Goal: Task Accomplishment & Management: Manage account settings

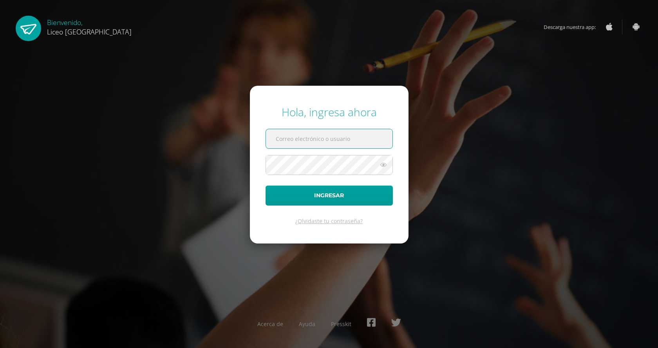
click at [315, 134] on input "text" at bounding box center [329, 138] width 127 height 19
click at [300, 141] on input "text" at bounding box center [329, 138] width 127 height 19
type input "2"
click at [315, 142] on input "text" at bounding box center [329, 138] width 127 height 19
type input "e"
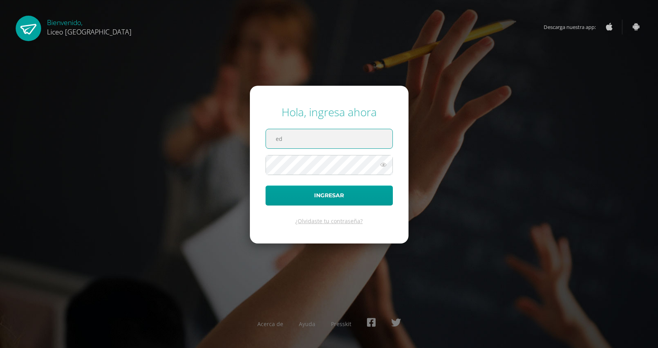
type input "e"
click at [328, 146] on input "rivera.edd" at bounding box center [329, 138] width 127 height 19
click at [635, 42] on div "Hola, ingresa ahora rivera.eddy Ingresar ¿Olvidaste tu contraseña? Acerca de Ay…" at bounding box center [329, 174] width 664 height 348
click at [349, 134] on input "rivera.eddy" at bounding box center [329, 138] width 127 height 19
click at [305, 141] on input "rivera.eddy2" at bounding box center [329, 138] width 127 height 19
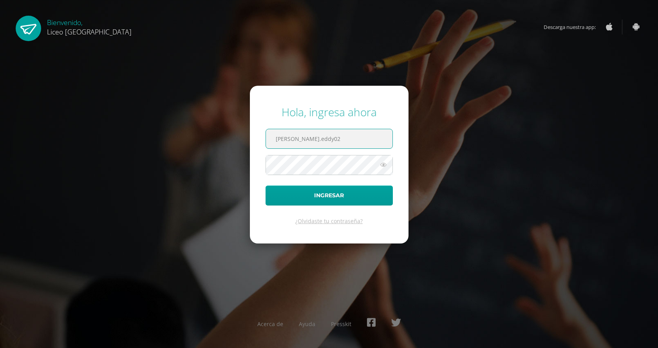
click at [325, 143] on input "rivera.eddy02" at bounding box center [329, 138] width 127 height 19
type input "rivera.eddy026@gmail.com"
click at [190, 192] on div "Hola, ingresa ahora rivera.eddy026@gmail.com Ingresar ¿Olvidaste tu contraseña?…" at bounding box center [328, 173] width 505 height 151
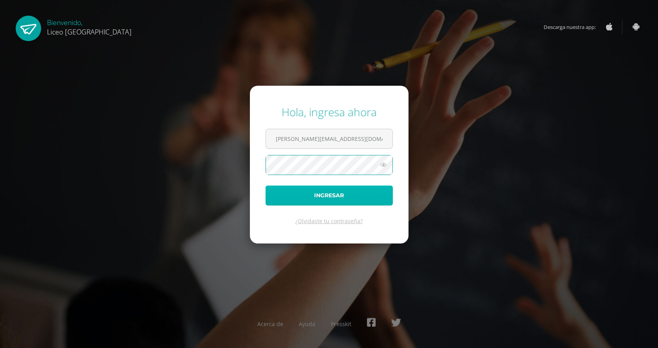
click at [288, 198] on button "Ingresar" at bounding box center [329, 196] width 127 height 20
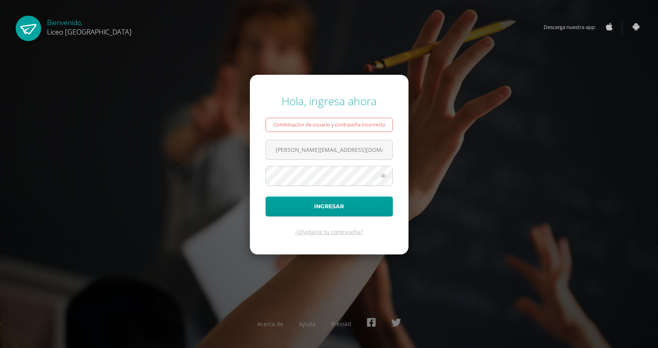
click at [239, 187] on div "Hola, ingresa ahora Combinación de usuario y contraseña incorrecta rivera.eddy0…" at bounding box center [328, 173] width 505 height 173
click at [354, 152] on input "[PERSON_NAME][EMAIL_ADDRESS][DOMAIN_NAME]" at bounding box center [329, 149] width 127 height 19
drag, startPoint x: 357, startPoint y: 153, endPoint x: 216, endPoint y: 148, distance: 141.1
click at [216, 148] on div "Hola, ingresa ahora Combinación de usuario y contraseña incorrecta rivera.eddy0…" at bounding box center [328, 173] width 505 height 173
type input "alfredo.rivera9@icloud.com"
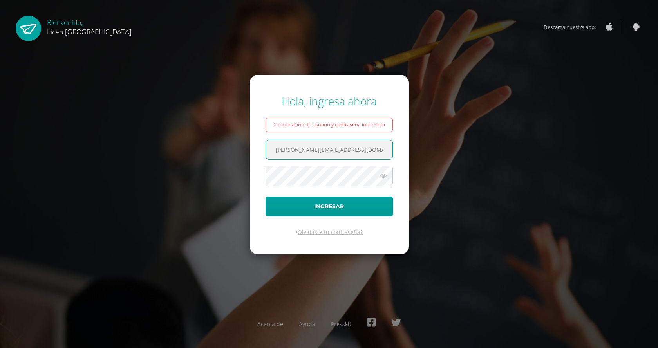
click at [381, 174] on icon at bounding box center [383, 175] width 10 height 9
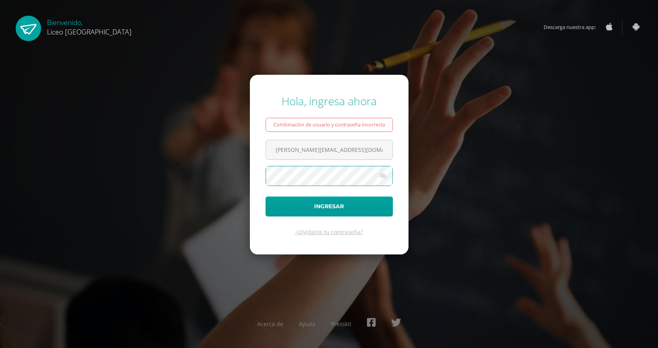
click at [231, 170] on div "Hola, ingresa ahora Combinación de usuario y contraseña incorrecta alfredo.rive…" at bounding box center [328, 173] width 505 height 173
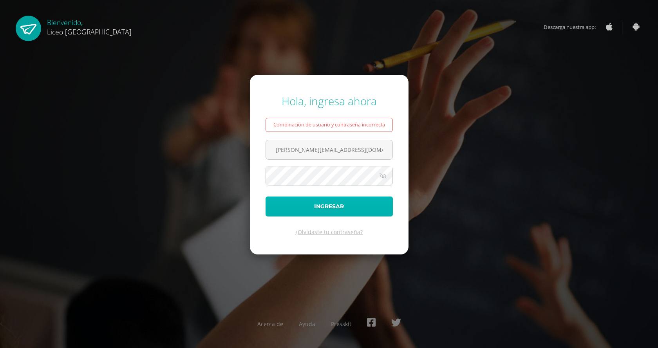
click at [284, 203] on button "Ingresar" at bounding box center [329, 207] width 127 height 20
click at [326, 133] on form "Hola, ingresa ahora Combinación de usuario y contraseña incorrecta alfredo.rive…" at bounding box center [329, 164] width 159 height 179
click at [337, 140] on span "alfredo.rivera9@icloud.com" at bounding box center [329, 150] width 127 height 20
click at [343, 155] on input "alfredo.rivera9@icloud.com" at bounding box center [329, 149] width 127 height 19
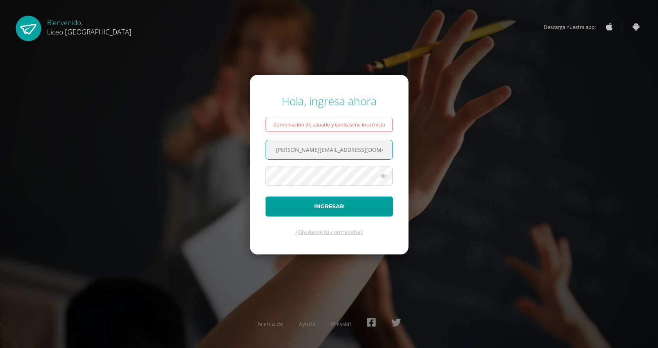
click at [343, 155] on input "alfredo.rivera9@icloud.com" at bounding box center [329, 149] width 127 height 19
click at [350, 157] on input "text" at bounding box center [329, 149] width 127 height 19
type input "20190679"
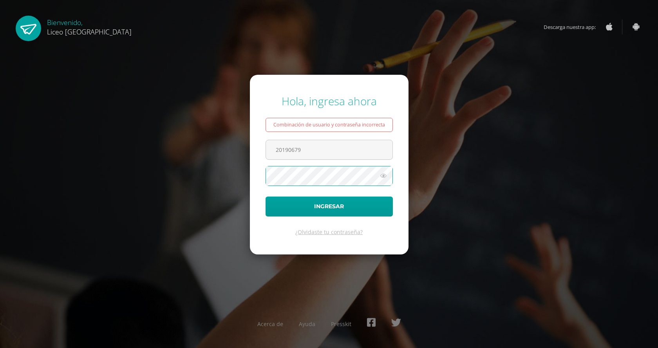
click at [266, 197] on button "Ingresar" at bounding box center [329, 207] width 127 height 20
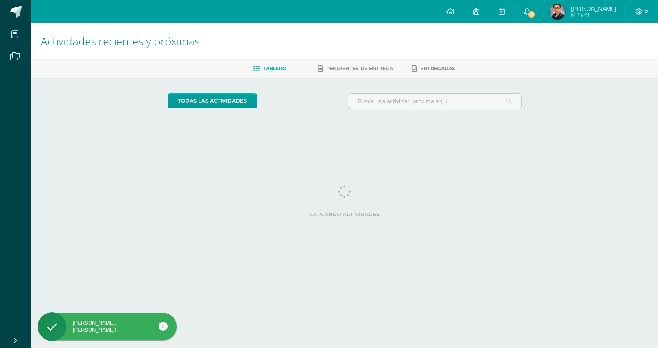
click at [536, 18] on span "6" at bounding box center [531, 14] width 9 height 9
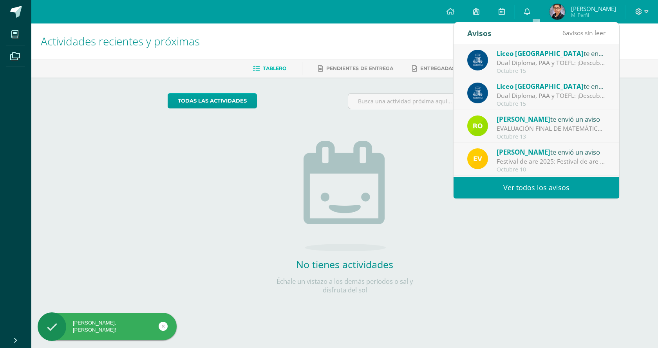
click at [525, 191] on link "Ver todos los avisos" at bounding box center [537, 188] width 166 height 22
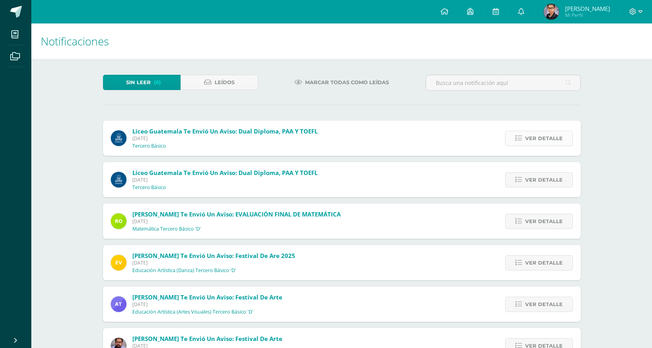
click at [554, 137] on span "Ver detalle" at bounding box center [544, 138] width 38 height 14
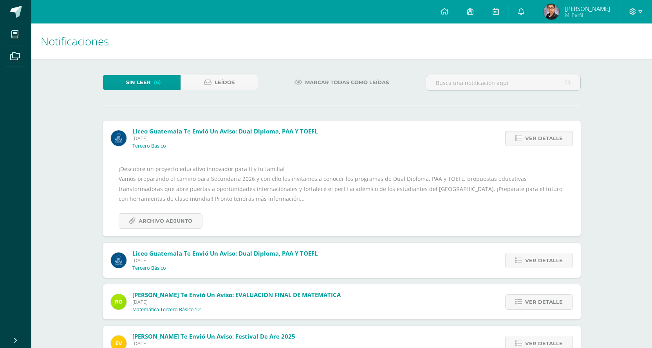
click at [554, 136] on span "Ver detalle" at bounding box center [544, 138] width 38 height 14
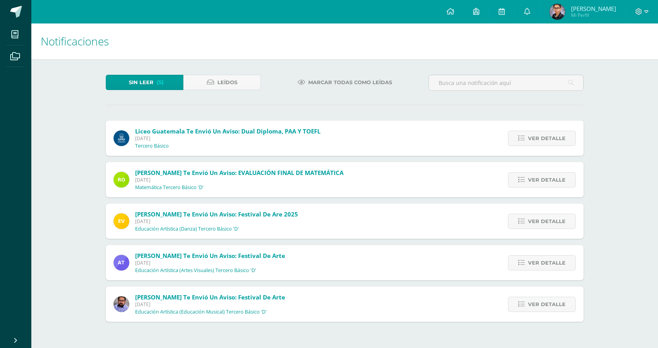
click at [554, 136] on span "Ver detalle" at bounding box center [547, 138] width 38 height 14
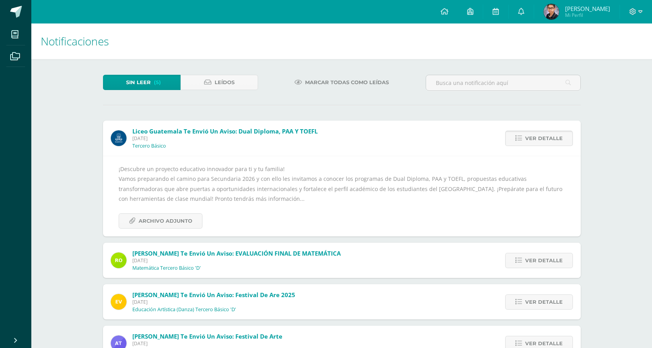
click at [554, 136] on span "Ver detalle" at bounding box center [544, 138] width 38 height 14
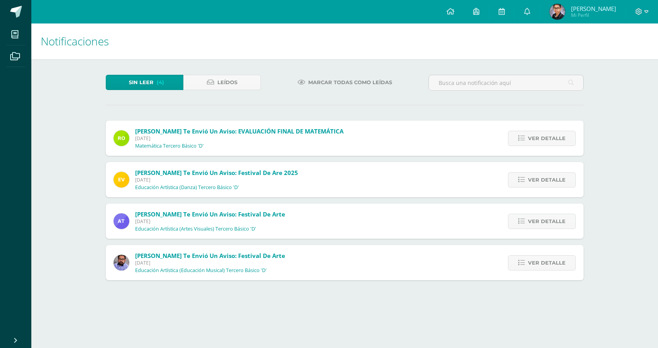
click at [554, 136] on span "Ver detalle" at bounding box center [547, 138] width 38 height 14
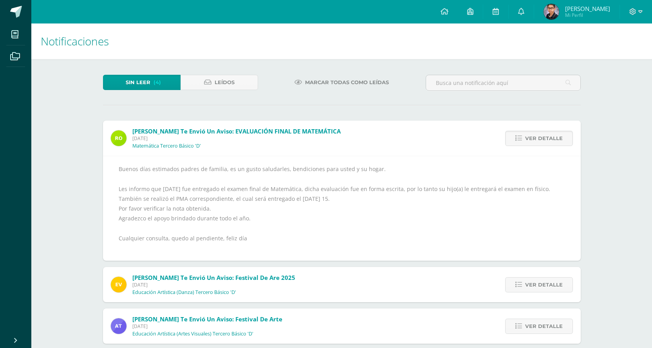
click at [554, 136] on span "Ver detalle" at bounding box center [544, 138] width 38 height 14
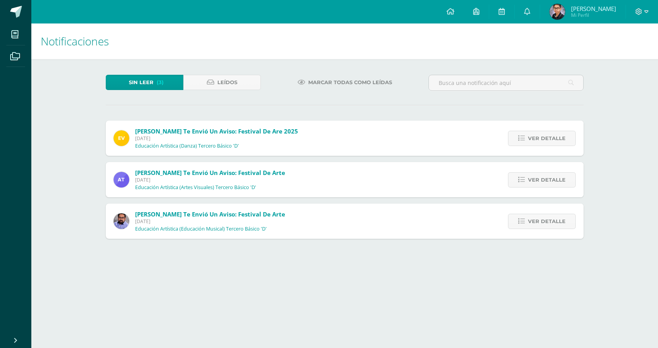
click at [554, 136] on span "Ver detalle" at bounding box center [547, 138] width 38 height 14
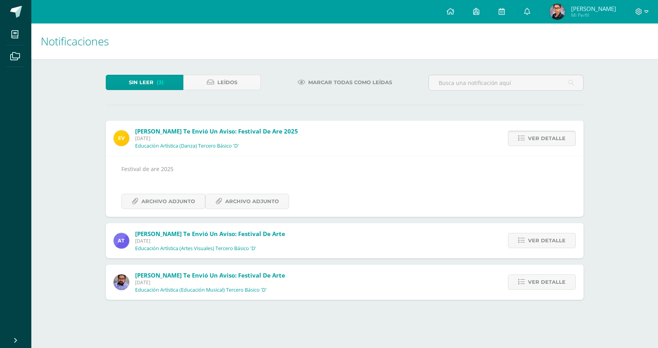
click at [563, 142] on span "Ver detalle" at bounding box center [547, 138] width 38 height 14
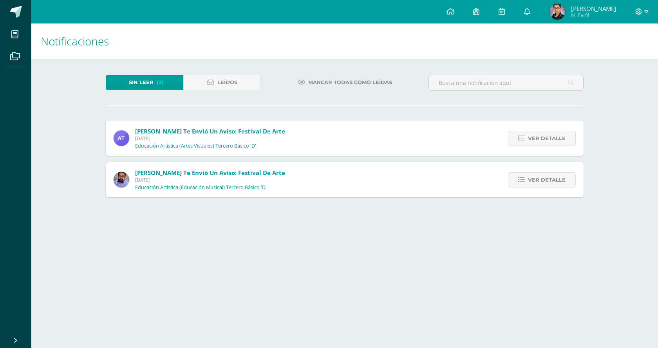
click at [563, 142] on span "Ver detalle" at bounding box center [547, 138] width 38 height 14
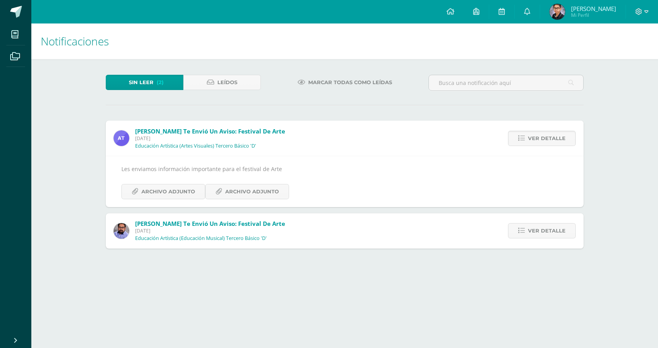
click at [563, 142] on span "Ver detalle" at bounding box center [547, 138] width 38 height 14
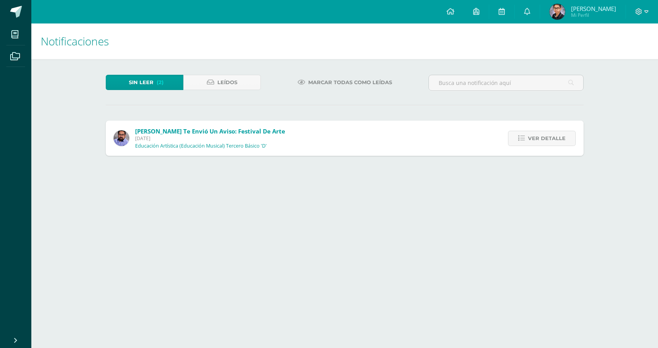
click at [563, 142] on span "Ver detalle" at bounding box center [547, 138] width 38 height 14
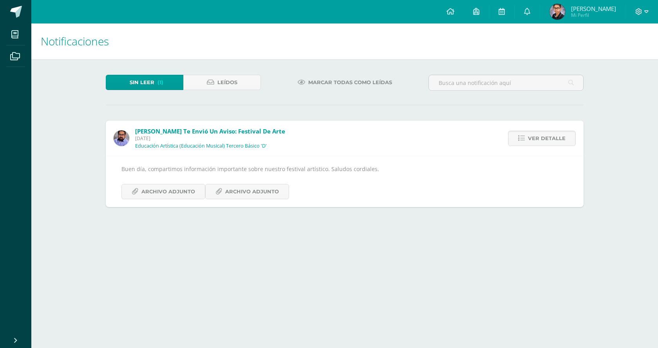
click at [563, 142] on span "Ver detalle" at bounding box center [547, 138] width 38 height 14
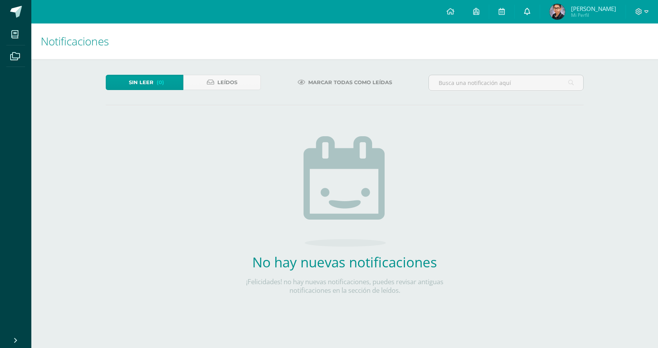
click at [540, 6] on link at bounding box center [527, 12] width 25 height 24
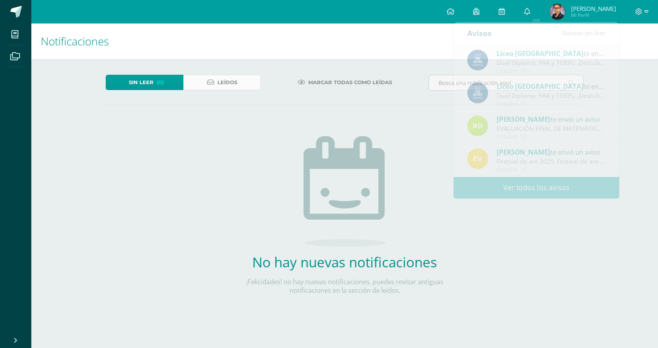
click at [246, 85] on link "Leídos" at bounding box center [222, 82] width 78 height 15
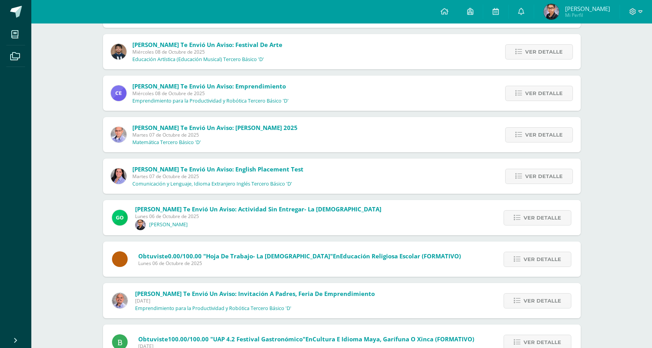
scroll to position [341, 0]
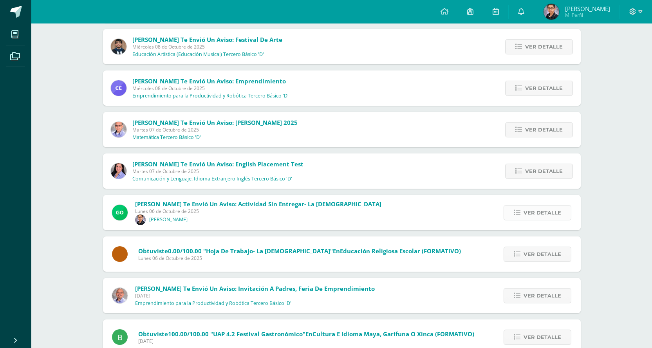
click at [541, 217] on span "Ver detalle" at bounding box center [543, 213] width 38 height 14
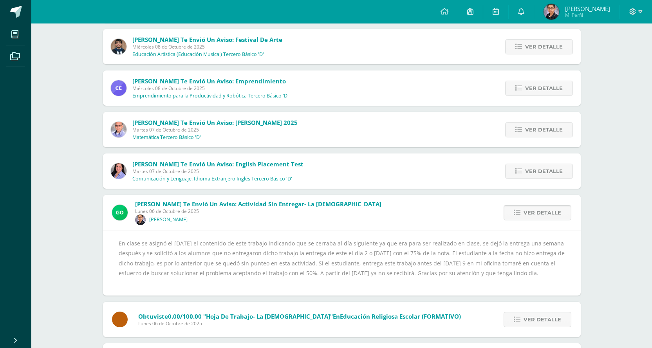
scroll to position [380, 0]
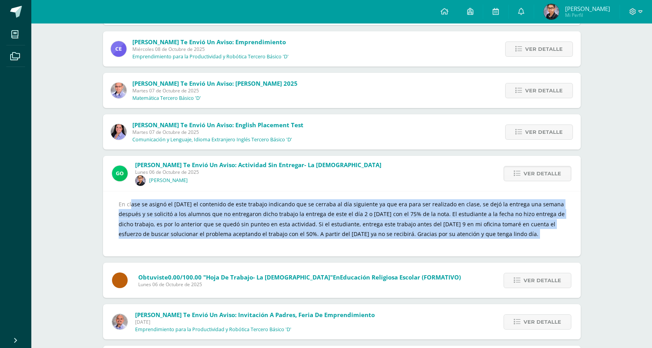
drag, startPoint x: 117, startPoint y: 204, endPoint x: 504, endPoint y: 241, distance: 388.8
click at [504, 241] on div "En clase se asignó el jueves 26 de septiembre el contenido de este trabajo indi…" at bounding box center [342, 223] width 478 height 65
click at [504, 241] on div "En clase se asignó el jueves 26 de septiembre el contenido de este trabajo indi…" at bounding box center [342, 223] width 447 height 49
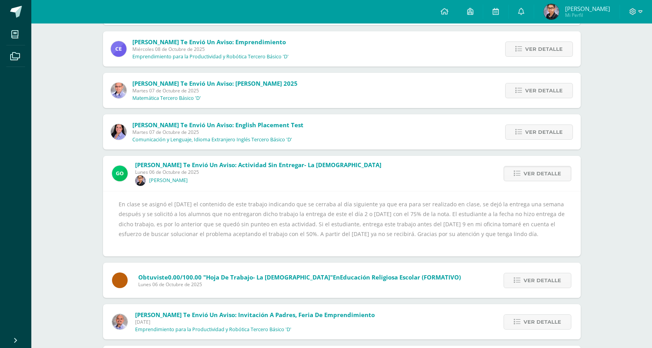
drag, startPoint x: 160, startPoint y: 215, endPoint x: 553, endPoint y: 236, distance: 393.8
click at [553, 236] on div "En clase se asignó el jueves 26 de septiembre el contenido de este trabajo indi…" at bounding box center [342, 223] width 447 height 49
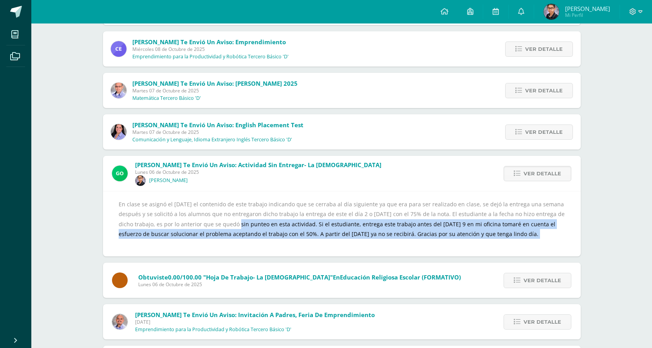
drag, startPoint x: 208, startPoint y: 228, endPoint x: 548, endPoint y: 241, distance: 339.8
click at [548, 241] on div "En clase se asignó el jueves 26 de septiembre el contenido de este trabajo indi…" at bounding box center [342, 223] width 447 height 49
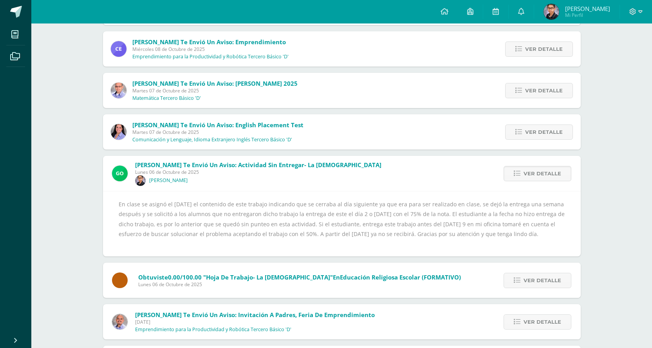
drag, startPoint x: 110, startPoint y: 198, endPoint x: 610, endPoint y: 232, distance: 501.0
click at [610, 232] on div "Notificaciones Sin leer Leídos Liceo Guatemala te envió un aviso: Dual Diploma,…" at bounding box center [341, 152] width 621 height 1016
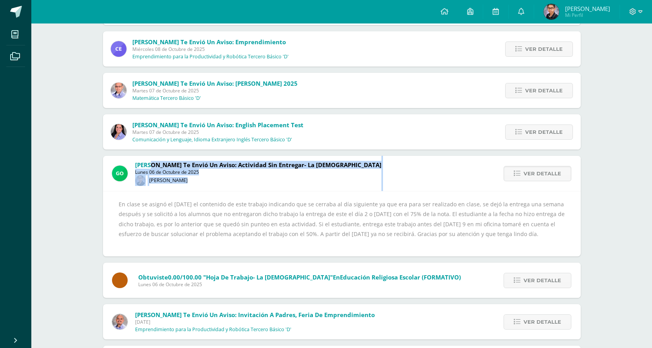
drag, startPoint x: 153, startPoint y: 164, endPoint x: 361, endPoint y: 180, distance: 208.2
click at [347, 179] on div "Gaby Oliva te envió un aviso: Actividad sin entregar- La biblia Lunes 06 de Oct…" at bounding box center [342, 206] width 478 height 101
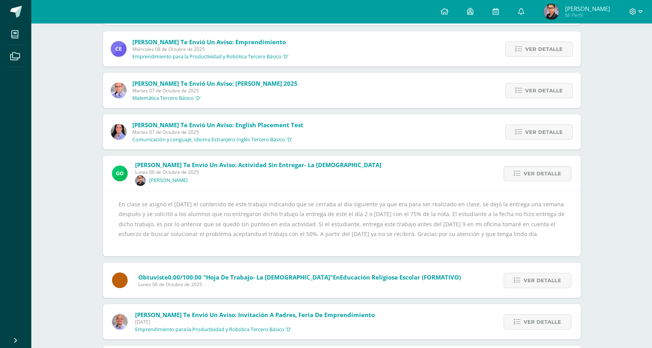
click at [361, 180] on div "Gaby Oliva te envió un aviso: Actividad sin entregar- La biblia Lunes 06 de Oct…" at bounding box center [342, 206] width 478 height 101
click at [643, 10] on div at bounding box center [636, 12] width 32 height 24
click at [641, 10] on icon at bounding box center [640, 11] width 4 height 7
click at [619, 42] on span "Configuración" at bounding box center [616, 41] width 36 height 7
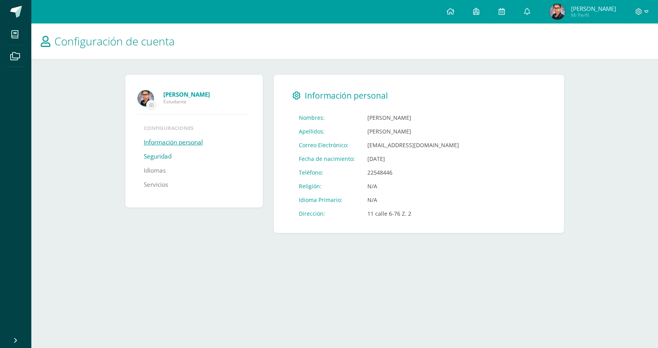
click at [166, 161] on link "Seguridad" at bounding box center [158, 157] width 28 height 14
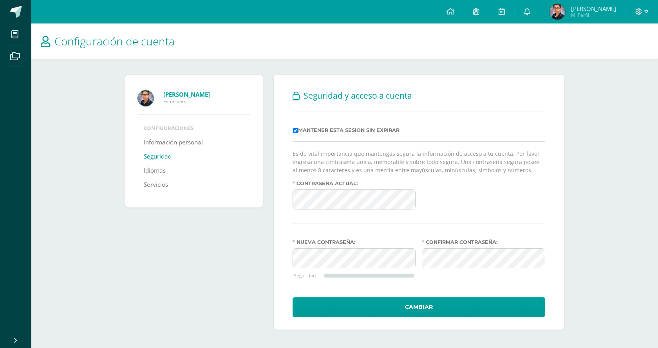
drag, startPoint x: 0, startPoint y: 0, endPoint x: 458, endPoint y: 200, distance: 499.7
click at [458, 200] on div "Contraseña actual:" at bounding box center [418, 198] width 259 height 35
click at [639, 14] on icon at bounding box center [639, 11] width 7 height 7
click at [565, 14] on img at bounding box center [558, 12] width 16 height 16
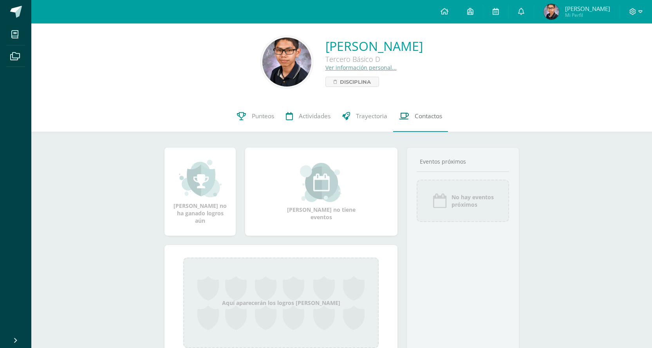
click at [439, 105] on link "Contactos" at bounding box center [420, 116] width 55 height 31
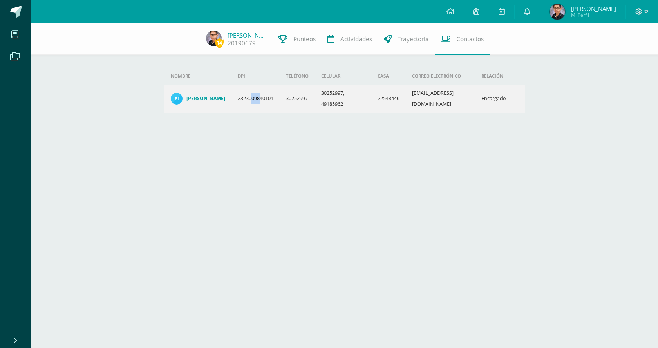
click at [255, 90] on td "2323009840101" at bounding box center [255, 99] width 48 height 28
click at [247, 90] on td "2323009840101" at bounding box center [255, 99] width 48 height 28
drag, startPoint x: 247, startPoint y: 90, endPoint x: 507, endPoint y: 111, distance: 260.9
click at [507, 111] on tr "[PERSON_NAME] Juarez 2323009840101 30252997 30252997, 49185962 22548446 [EMAIL_…" at bounding box center [345, 99] width 361 height 28
click at [507, 111] on td "Encargado" at bounding box center [493, 99] width 37 height 28
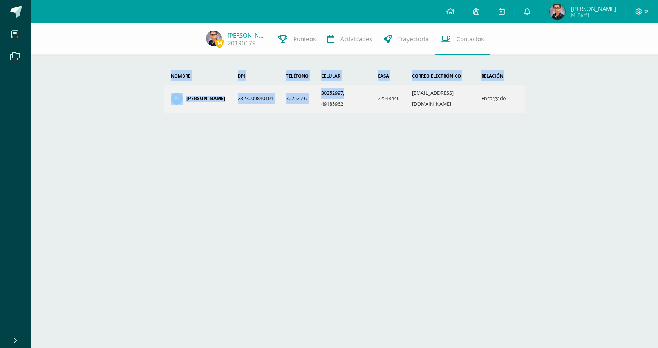
drag, startPoint x: 367, startPoint y: 90, endPoint x: 587, endPoint y: 107, distance: 220.0
click at [587, 107] on div "14 [PERSON_NAME] 20190679 Punteos Actividades Trayectoria Contactos Agrega un n…" at bounding box center [344, 83] width 627 height 119
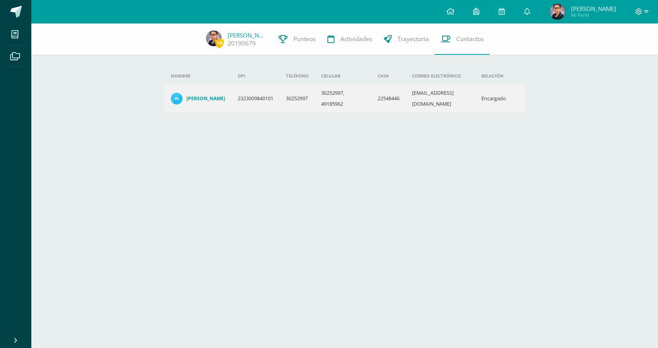
click at [412, 100] on td "[EMAIL_ADDRESS][DOMAIN_NAME]" at bounding box center [441, 99] width 70 height 28
drag, startPoint x: 409, startPoint y: 100, endPoint x: 471, endPoint y: 105, distance: 62.1
click at [471, 105] on td "[EMAIL_ADDRESS][DOMAIN_NAME]" at bounding box center [441, 99] width 70 height 28
copy td "[EMAIL_ADDRESS][DOMAIN_NAME]"
click at [644, 12] on icon at bounding box center [646, 11] width 4 height 7
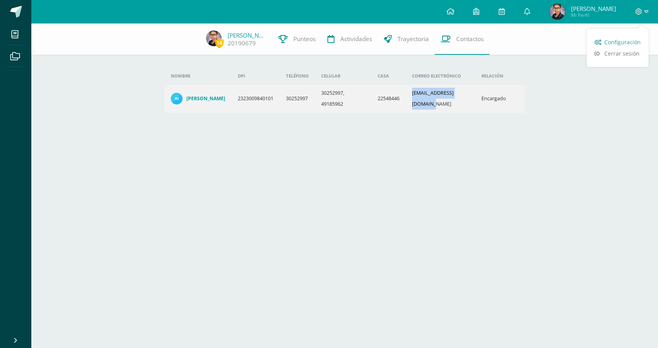
click at [623, 42] on span "Configuración" at bounding box center [622, 41] width 36 height 7
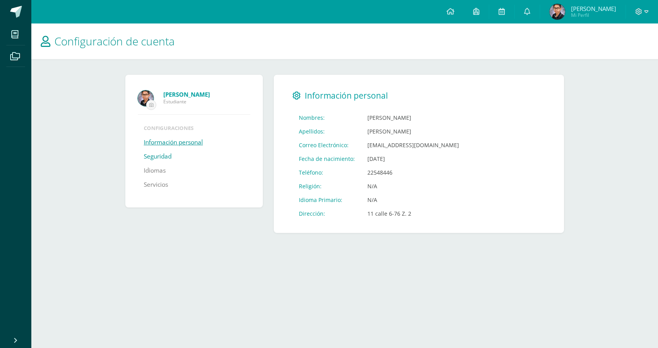
click at [157, 155] on link "Seguridad" at bounding box center [158, 157] width 28 height 14
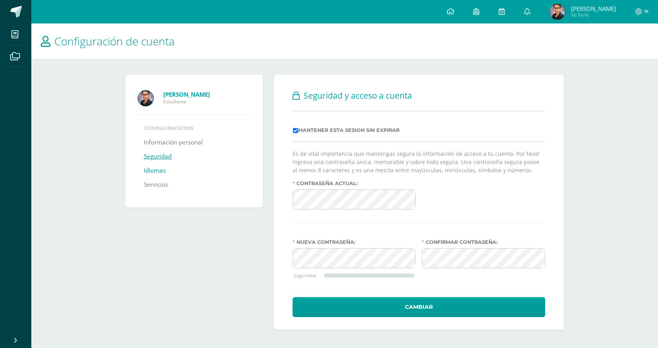
click at [159, 170] on link "Idiomas" at bounding box center [155, 171] width 22 height 14
click at [172, 188] on li "Servicios" at bounding box center [194, 185] width 101 height 14
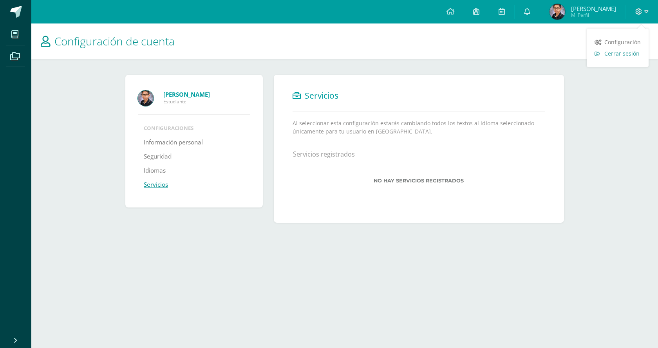
click at [619, 53] on span "Cerrar sesión" at bounding box center [621, 53] width 35 height 7
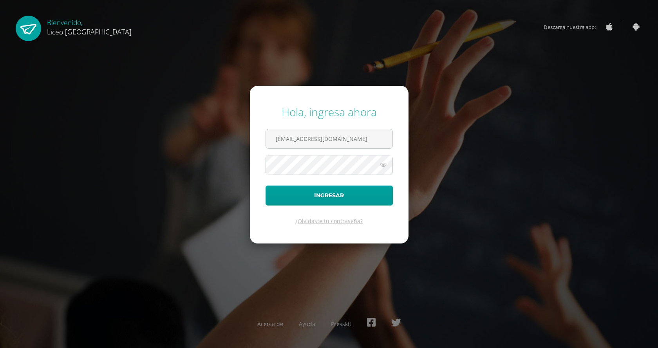
type input "[EMAIL_ADDRESS][DOMAIN_NAME]"
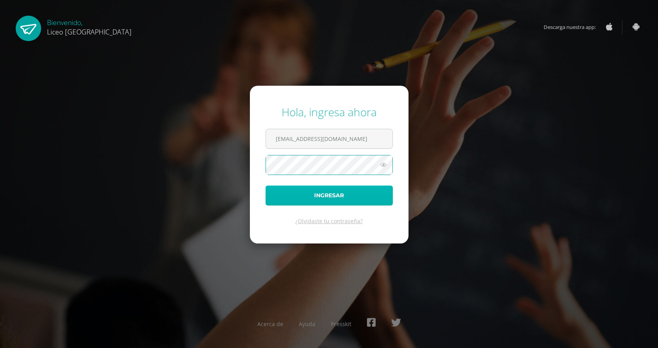
click at [270, 195] on button "Ingresar" at bounding box center [329, 196] width 127 height 20
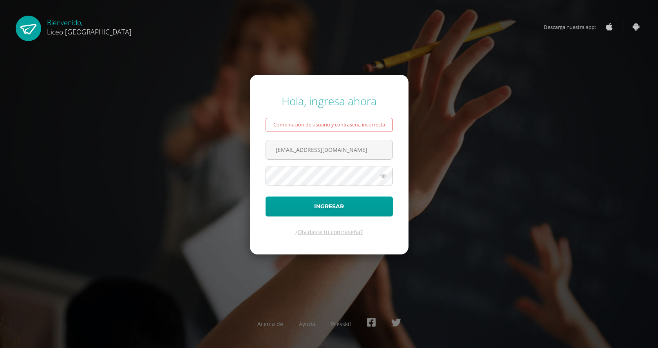
click at [460, 176] on div "Hola, ingresa ahora Combinación de usuario y contraseña incorrecta riveraeddy02…" at bounding box center [328, 173] width 505 height 173
click at [313, 231] on link "¿Olvidaste tu contraseña?" at bounding box center [328, 231] width 67 height 7
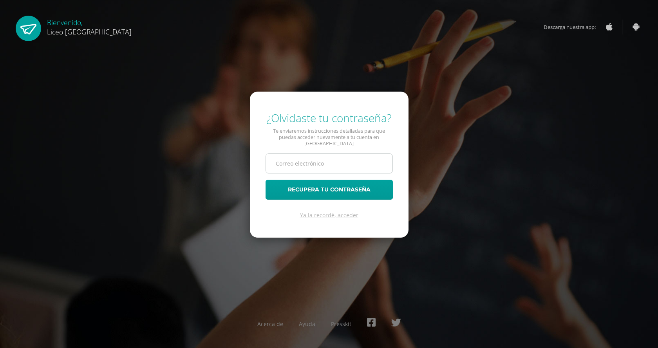
click at [323, 163] on input "text" at bounding box center [329, 163] width 127 height 19
drag, startPoint x: 356, startPoint y: 165, endPoint x: 265, endPoint y: 156, distance: 91.7
click at [266, 156] on div "[EMAIL_ADDRESS][DOMAIN_NAME]" at bounding box center [329, 164] width 127 height 20
type input "s"
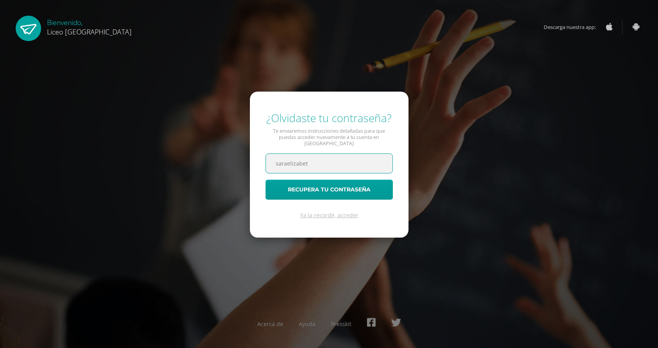
click at [313, 158] on input "saraelizabet" at bounding box center [329, 163] width 127 height 19
type input "[EMAIL_ADDRESS][DOMAIN_NAME]"
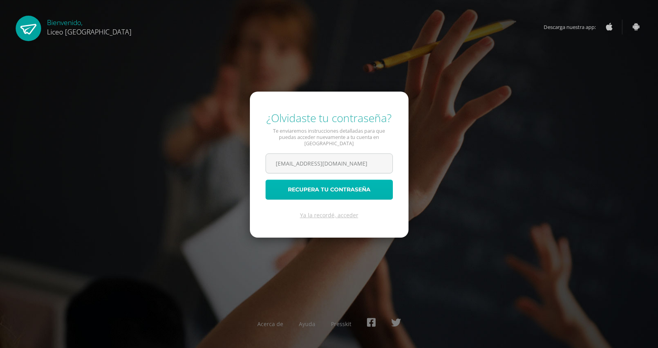
click at [322, 188] on button "Recupera tu contraseña" at bounding box center [329, 190] width 127 height 20
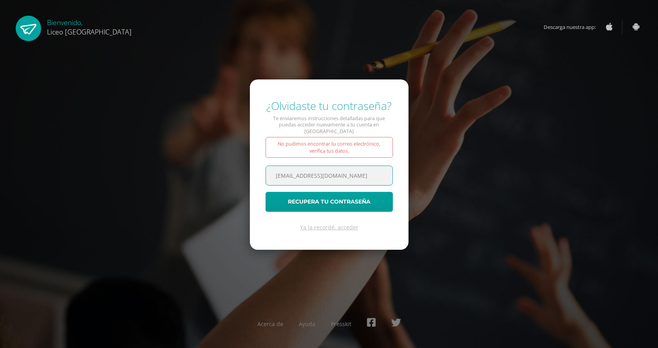
click at [382, 173] on input "saraelizabethriveragarcia90@gmail.com" at bounding box center [329, 175] width 127 height 19
click at [376, 174] on input "saraelizabethriveragarcia90@gmail.com" at bounding box center [329, 175] width 127 height 19
drag, startPoint x: 380, startPoint y: 176, endPoint x: 268, endPoint y: 156, distance: 113.4
click at [268, 156] on form "¿Olvidaste tu contraseña? Te enviaremos instrucciones detalladas para que pueda…" at bounding box center [329, 165] width 159 height 171
type input "[EMAIL_ADDRESS][DOMAIN_NAME]"
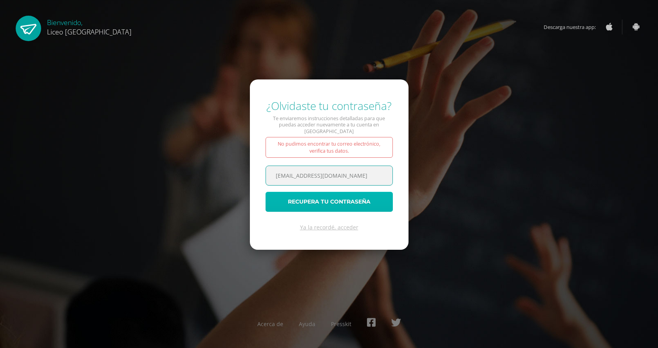
click at [333, 200] on button "Recupera tu contraseña" at bounding box center [329, 202] width 127 height 20
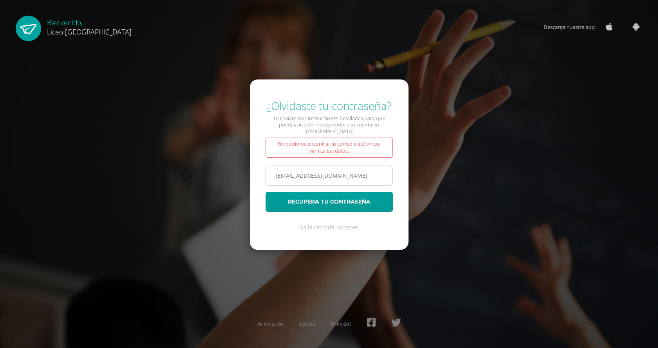
click at [370, 172] on input "[EMAIL_ADDRESS][DOMAIN_NAME]" at bounding box center [329, 175] width 127 height 19
drag, startPoint x: 370, startPoint y: 172, endPoint x: 244, endPoint y: 154, distance: 126.6
click at [244, 154] on div "¿Olvidaste tu contraseña? Te enviaremos instrucciones detalladas para que pueda…" at bounding box center [328, 174] width 505 height 165
click at [311, 176] on input "text" at bounding box center [329, 175] width 127 height 19
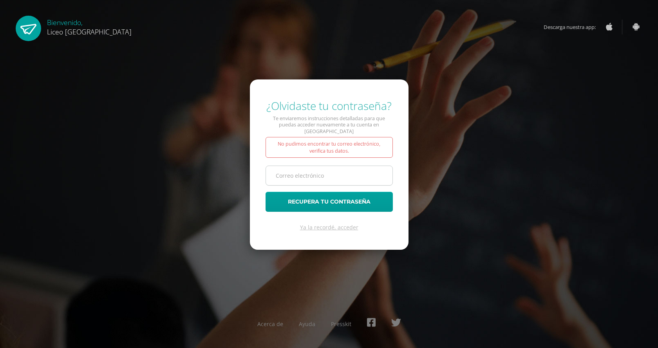
click at [311, 176] on input "text" at bounding box center [329, 175] width 127 height 19
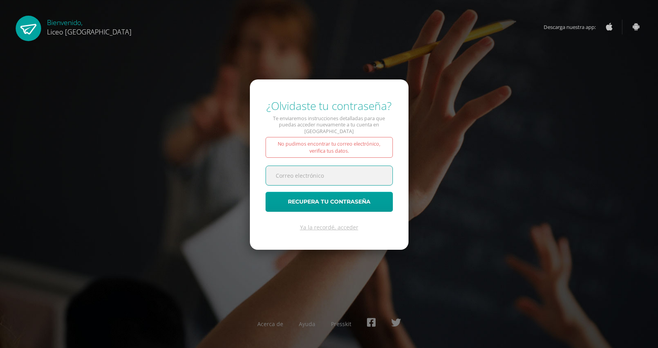
click at [312, 166] on input "text" at bounding box center [329, 175] width 127 height 19
paste input "riveraeddy026@gmail.com"
type input "riveraeddy026@gmail.com"
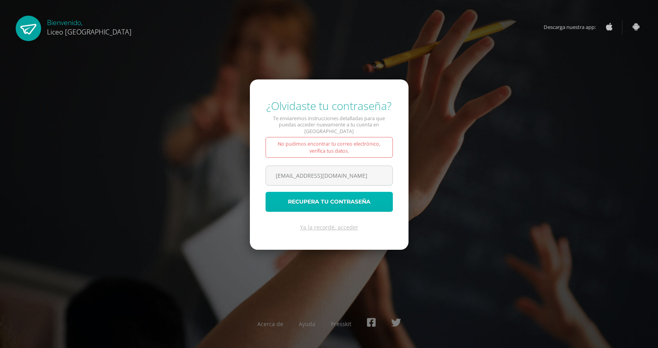
click at [337, 194] on button "Recupera tu contraseña" at bounding box center [329, 202] width 127 height 20
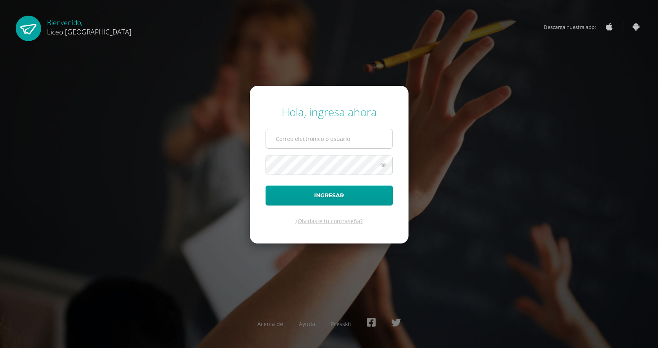
click at [318, 139] on input "text" at bounding box center [329, 138] width 127 height 19
click at [312, 141] on input "text" at bounding box center [329, 138] width 127 height 19
click at [224, 218] on div "Hola, ingresa ahora Ingresar ¿Olvidaste tu contraseña? Acerca de Ayuda Presskit" at bounding box center [328, 173] width 505 height 151
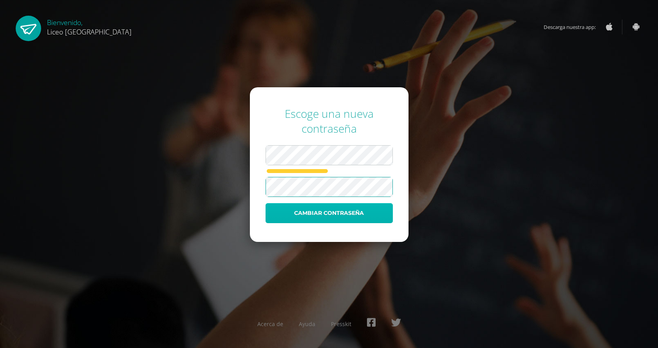
click at [285, 213] on button "Cambiar contraseña" at bounding box center [329, 213] width 127 height 20
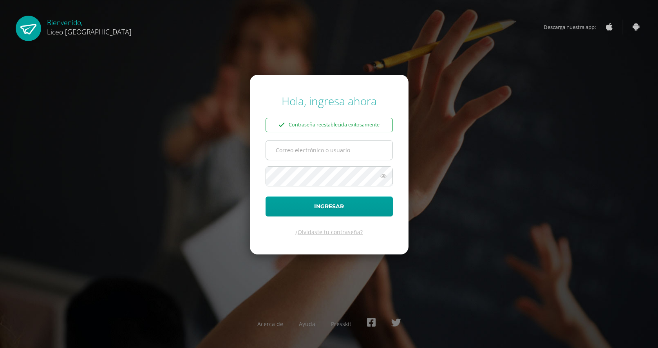
click at [301, 156] on input "text" at bounding box center [329, 150] width 127 height 19
click at [304, 152] on input "text" at bounding box center [329, 150] width 127 height 19
type input "riveraeddy026@gmail.com"
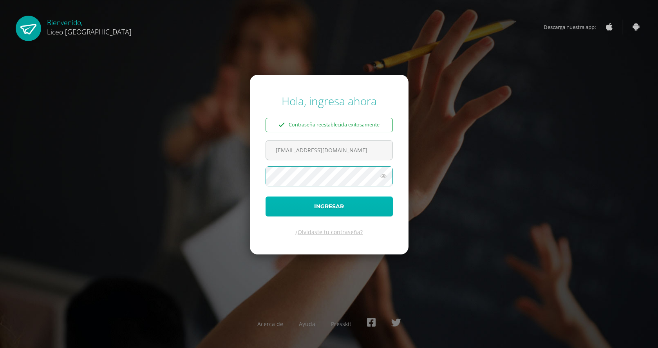
click at [291, 202] on button "Ingresar" at bounding box center [329, 207] width 127 height 20
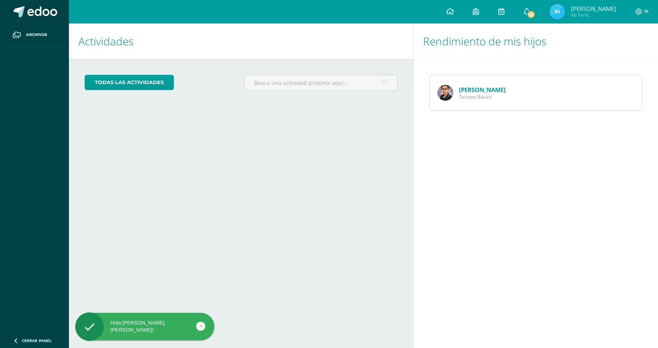
click at [197, 326] on link at bounding box center [200, 326] width 9 height 9
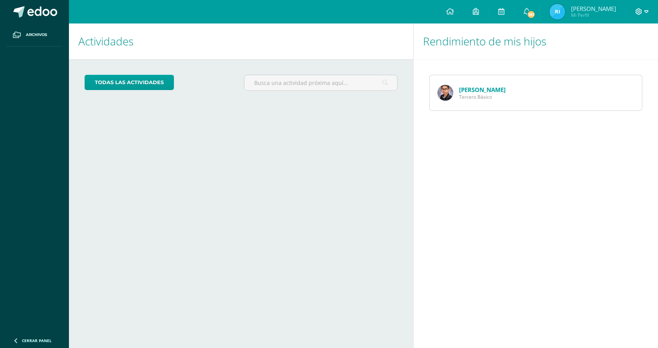
click at [641, 13] on icon at bounding box center [638, 11] width 7 height 7
click at [628, 42] on span "Configuración" at bounding box center [622, 41] width 36 height 7
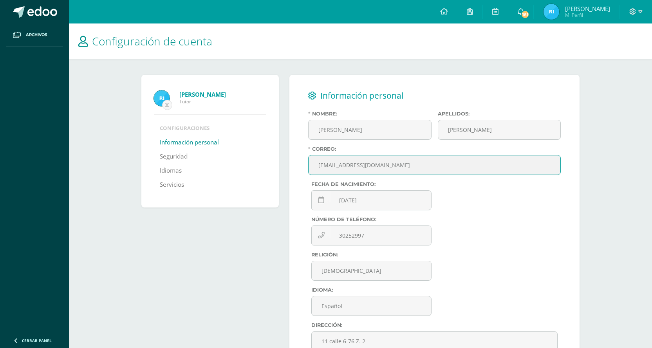
drag, startPoint x: 391, startPoint y: 166, endPoint x: 303, endPoint y: 157, distance: 88.6
click at [303, 157] on div "Información personal Nombre: Alfredo Jehovany Apellidos: Rivera Juarez Correo: …" at bounding box center [434, 232] width 290 height 315
type input "[PERSON_NAME][EMAIL_ADDRESS][DOMAIN_NAME]"
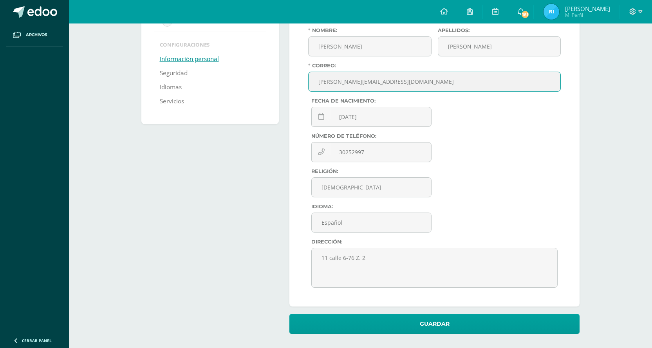
scroll to position [85, 0]
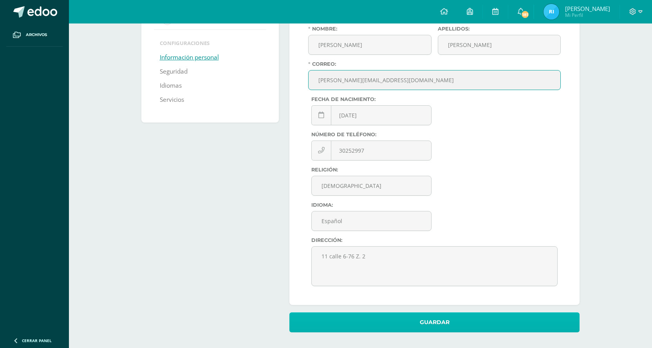
click at [411, 328] on button "Guardar" at bounding box center [434, 323] width 290 height 20
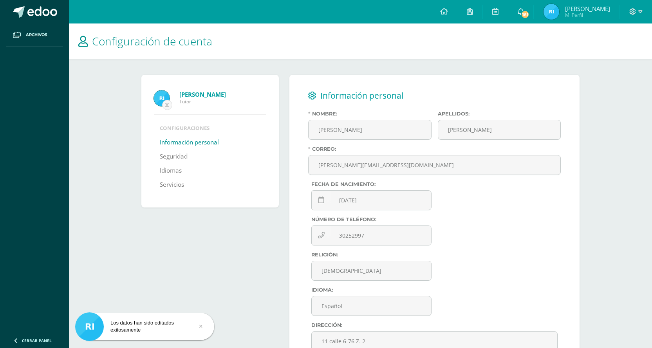
click at [605, 207] on div "Configuración de cuenta [PERSON_NAME] Juarez Tutor Configuraciones Información …" at bounding box center [360, 229] width 583 height 410
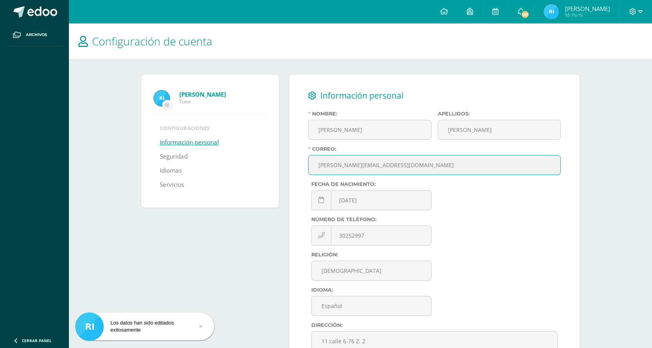
click at [410, 163] on input "alfredo.rivera9@icloud.com" at bounding box center [435, 165] width 252 height 19
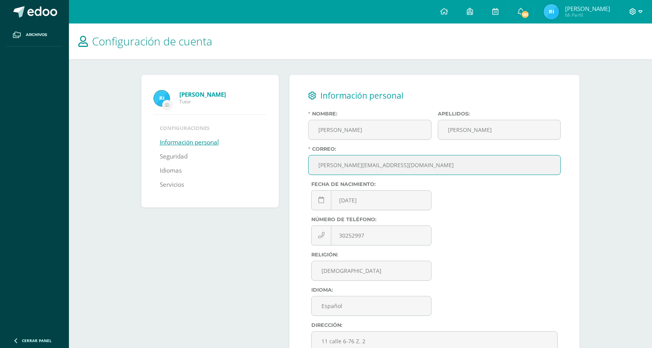
click at [637, 8] on span at bounding box center [635, 11] width 13 height 9
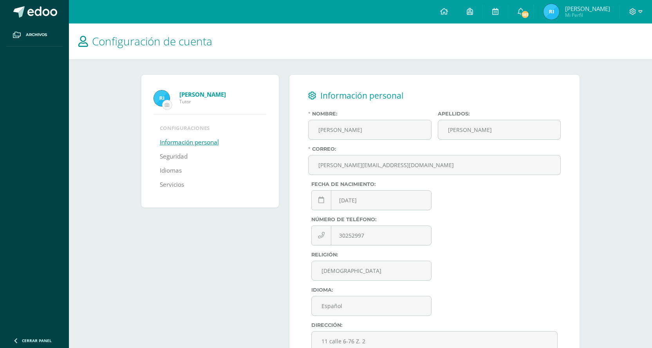
click at [646, 150] on div "Configuración de cuenta Alfredo Jehovany Rivera Juarez Tutor Configuraciones In…" at bounding box center [360, 229] width 583 height 410
click at [178, 157] on link "Seguridad" at bounding box center [174, 157] width 28 height 14
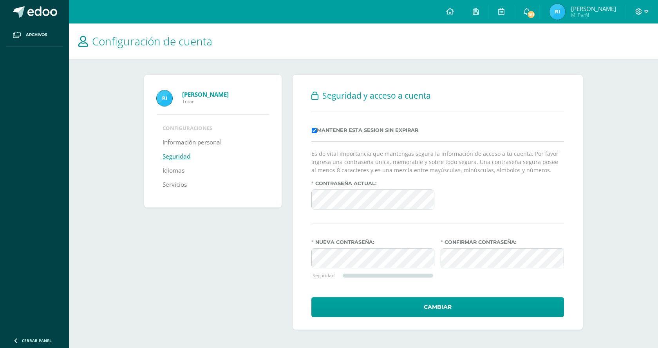
click at [647, 7] on div at bounding box center [642, 12] width 32 height 24
click at [639, 77] on div "Configuración de cuenta [PERSON_NAME] Juarez Tutor Configuraciones Información …" at bounding box center [363, 185] width 589 height 322
click at [514, 146] on div "Seguridad y acceso a cuenta Mantener esta sesion sin expirar Es de vital import…" at bounding box center [438, 202] width 290 height 255
click at [305, 197] on div "Seguridad y acceso a cuenta Mantener esta sesion sin expirar Es de vital import…" at bounding box center [438, 202] width 290 height 255
drag, startPoint x: 588, startPoint y: 183, endPoint x: 625, endPoint y: 28, distance: 158.8
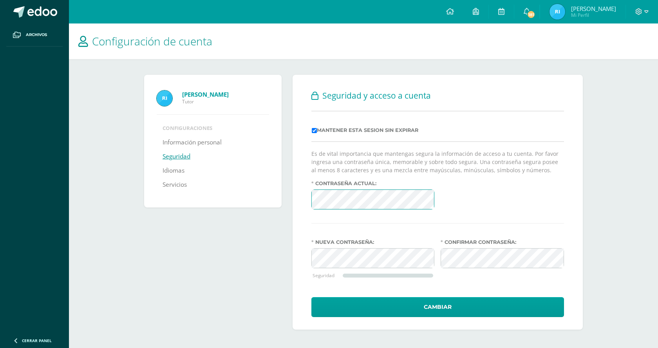
click at [589, 183] on div "Alfredo Jehovany Rivera Juarez Tutor Configuraciones Información personal Segur…" at bounding box center [363, 202] width 470 height 286
click at [649, 14] on div at bounding box center [642, 12] width 32 height 24
click at [644, 14] on icon at bounding box center [646, 11] width 4 height 7
click at [632, 55] on span "Cerrar sesión" at bounding box center [621, 53] width 35 height 7
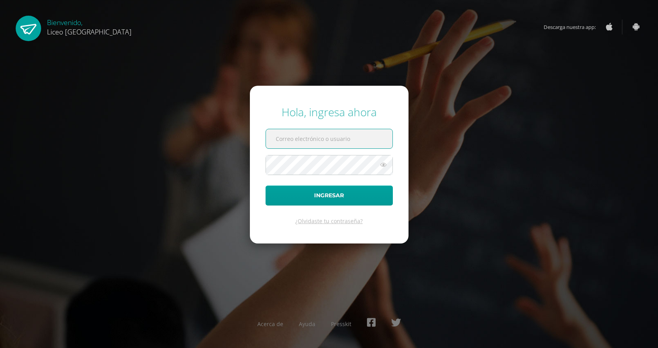
click at [317, 140] on input "text" at bounding box center [329, 138] width 127 height 19
type input "alfredo.rivera9@icloud.com"
click at [381, 162] on icon at bounding box center [383, 164] width 10 height 9
click at [266, 186] on button "Ingresar" at bounding box center [329, 196] width 127 height 20
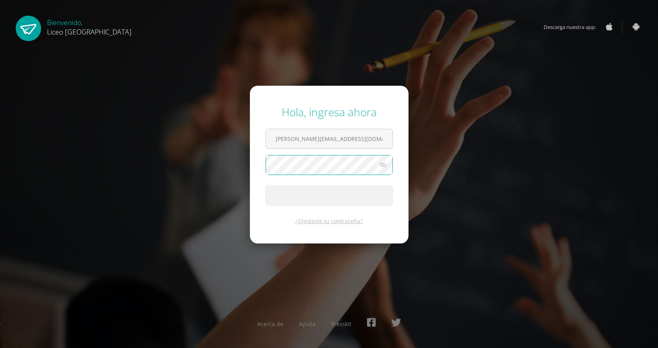
click at [383, 162] on icon at bounding box center [383, 164] width 11 height 9
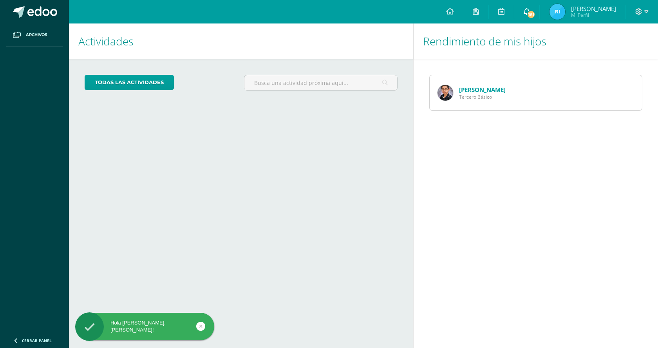
click at [522, 21] on link "181" at bounding box center [526, 12] width 25 height 24
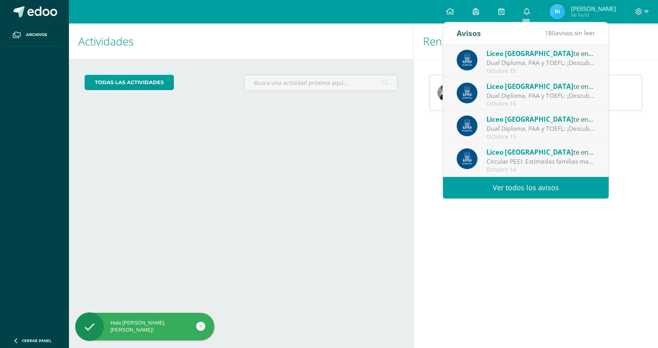
click at [566, 190] on link "Ver todos los avisos" at bounding box center [526, 188] width 166 height 22
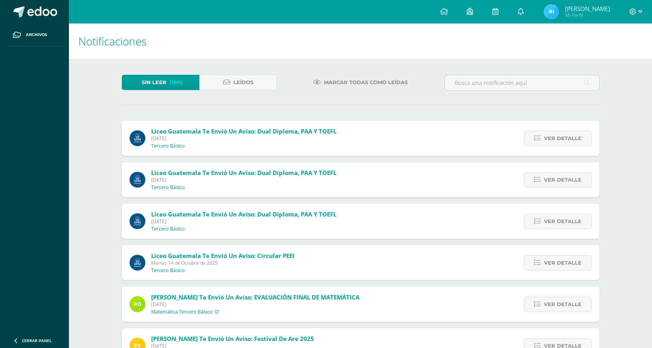
click at [361, 81] on span "Marcar todas como leídas" at bounding box center [366, 82] width 84 height 14
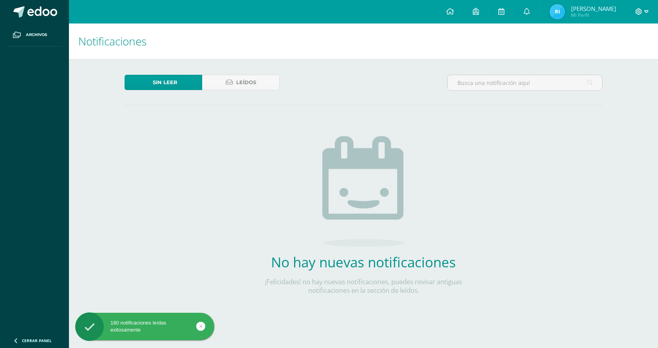
click at [645, 14] on icon at bounding box center [646, 11] width 4 height 7
click at [626, 58] on link "Cerrar sesión" at bounding box center [617, 53] width 62 height 11
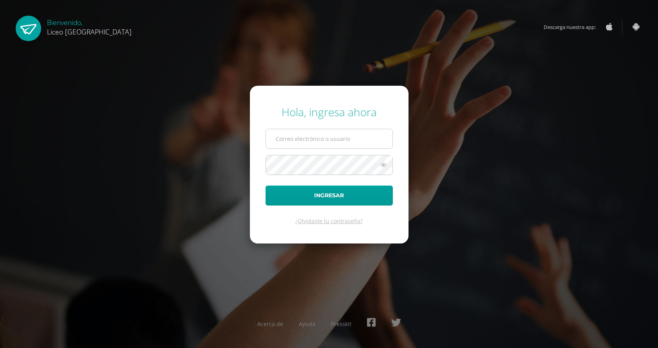
drag, startPoint x: 0, startPoint y: 0, endPoint x: 373, endPoint y: 145, distance: 400.4
click at [373, 145] on input "text" at bounding box center [329, 138] width 127 height 19
click at [369, 139] on input "text" at bounding box center [329, 138] width 127 height 19
click at [368, 137] on input "text" at bounding box center [329, 138] width 127 height 19
drag, startPoint x: 368, startPoint y: 137, endPoint x: 208, endPoint y: 136, distance: 160.6
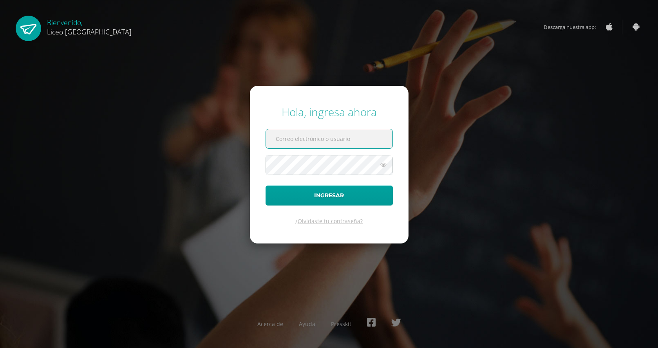
click at [208, 136] on div "Hola, ingresa ahora Ingresar ¿Olvidaste tu contraseña? Acerca de Ayuda Presskit" at bounding box center [328, 173] width 505 height 151
drag, startPoint x: 273, startPoint y: 138, endPoint x: 375, endPoint y: 143, distance: 102.7
click at [401, 131] on form "Hola, ingresa ahora Ingresar ¿Olvidaste tu contraseña?" at bounding box center [329, 164] width 159 height 157
click at [375, 143] on input "text" at bounding box center [329, 138] width 127 height 19
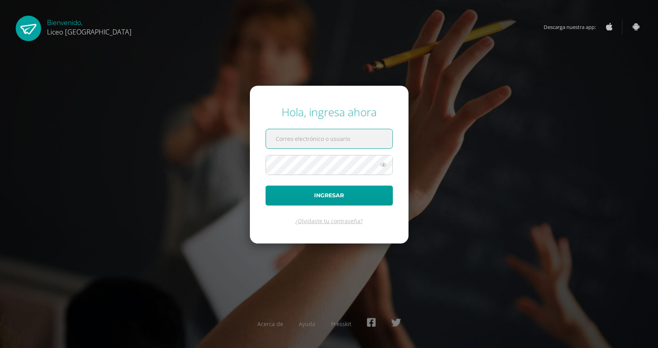
click at [375, 143] on input "text" at bounding box center [329, 138] width 127 height 19
click at [468, 126] on div "Hola, ingresa ahora Ingresar ¿Olvidaste tu contraseña? Acerca de Ayuda Presskit" at bounding box center [328, 173] width 505 height 151
click at [357, 132] on input "text" at bounding box center [329, 138] width 127 height 19
type input "20190679"
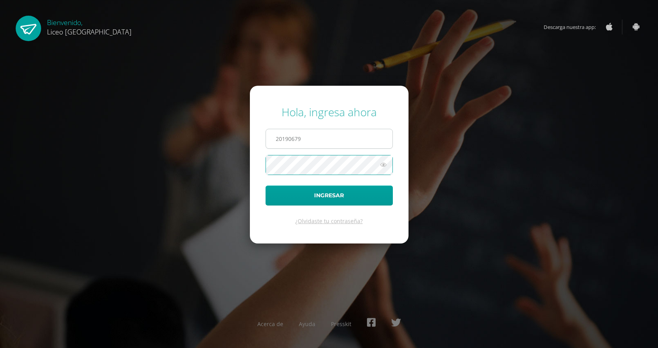
click at [266, 186] on button "Ingresar" at bounding box center [329, 196] width 127 height 20
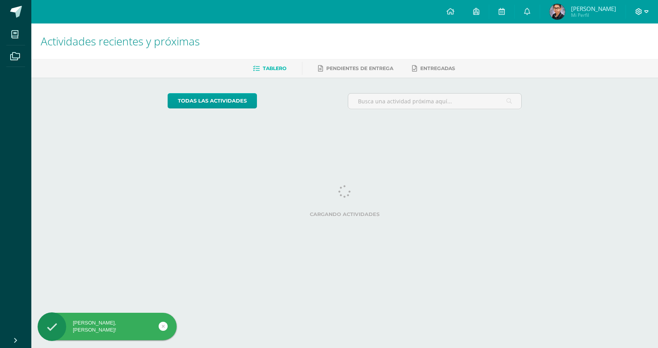
click at [640, 10] on icon at bounding box center [638, 11] width 7 height 7
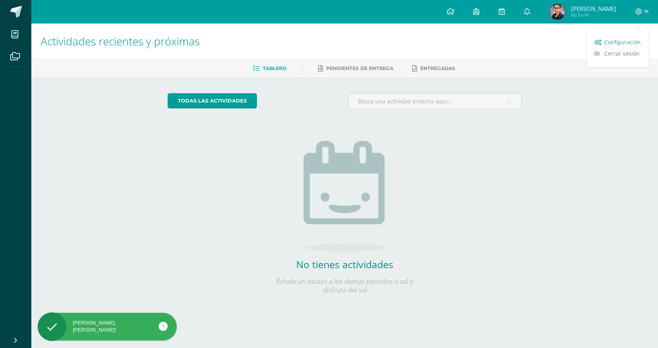
click at [630, 40] on span "Configuración" at bounding box center [622, 41] width 36 height 7
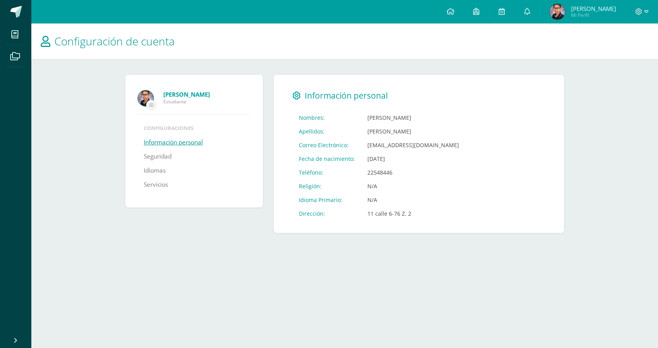
click at [212, 223] on div "[PERSON_NAME] Estudiante Configuraciones Información personal Seguridad Idiomas…" at bounding box center [196, 154] width 148 height 158
click at [396, 249] on html "Mis cursos Archivos Cerrar panel Ciencias Naturales Tercero Básico "D" Ciencias…" at bounding box center [329, 124] width 658 height 249
click at [171, 157] on link "Seguridad" at bounding box center [158, 157] width 28 height 14
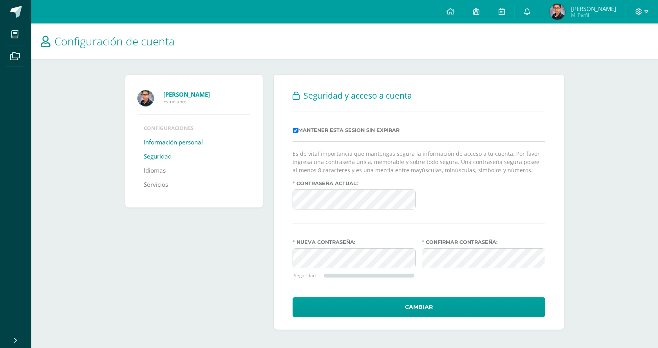
click at [163, 145] on link "Información personal" at bounding box center [173, 143] width 59 height 14
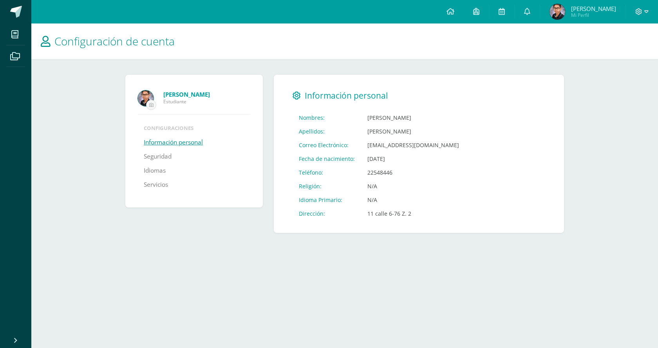
click at [428, 196] on td "N/A" at bounding box center [413, 200] width 104 height 14
click at [646, 10] on icon at bounding box center [646, 11] width 4 height 7
click at [620, 50] on span "Cerrar sesión" at bounding box center [621, 53] width 35 height 7
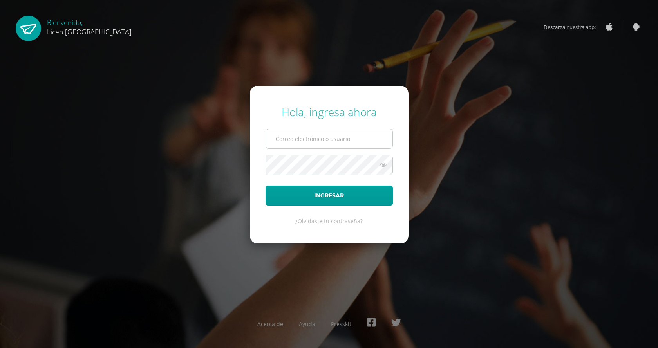
click at [331, 139] on input "text" at bounding box center [329, 138] width 127 height 19
type input "[PERSON_NAME][EMAIL_ADDRESS][DOMAIN_NAME]"
click at [383, 165] on icon at bounding box center [383, 164] width 10 height 9
click at [266, 186] on button "Ingresar" at bounding box center [329, 196] width 127 height 20
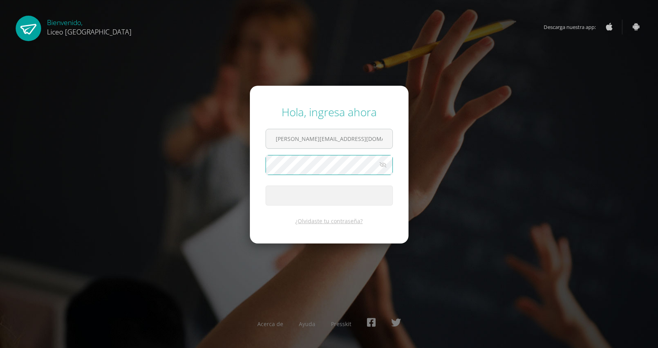
click at [469, 184] on div "Hola, ingresa ahora alfredo.rivera9@icloud.com Ingresar ¿Olvidaste tu contraseñ…" at bounding box center [328, 173] width 505 height 151
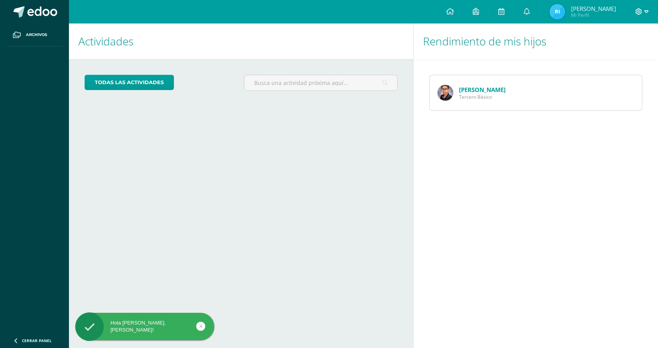
click at [641, 12] on icon at bounding box center [638, 11] width 7 height 7
click at [624, 43] on span "Configuración" at bounding box center [622, 41] width 36 height 7
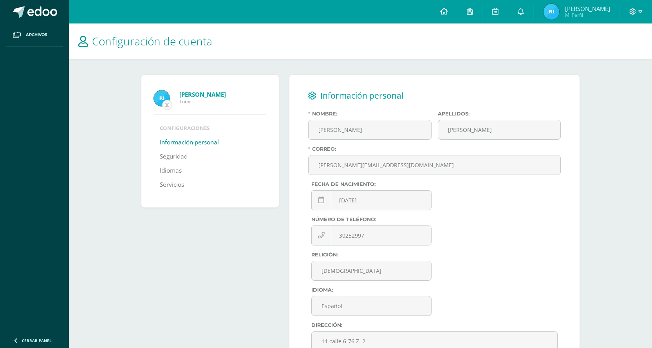
click at [447, 14] on icon at bounding box center [444, 11] width 8 height 7
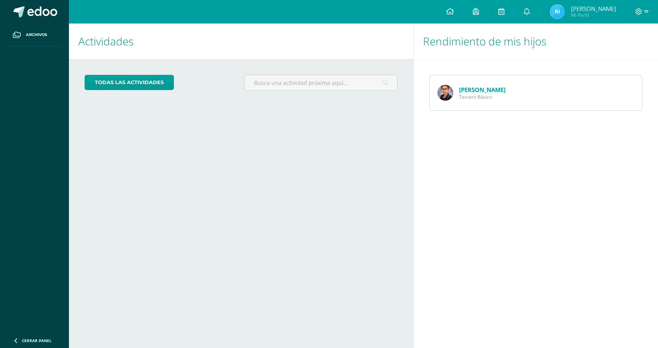
click at [463, 92] on link "[PERSON_NAME]" at bounding box center [482, 90] width 47 height 8
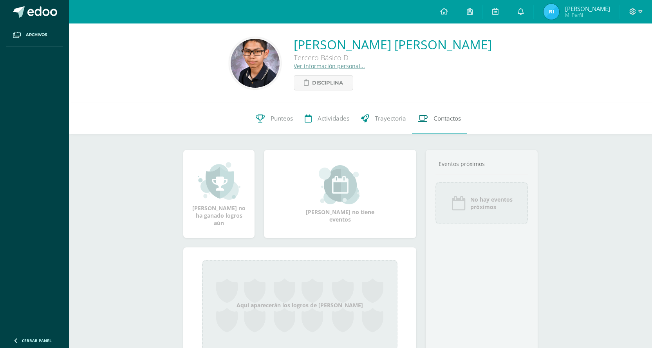
click at [420, 121] on icon at bounding box center [423, 118] width 10 height 8
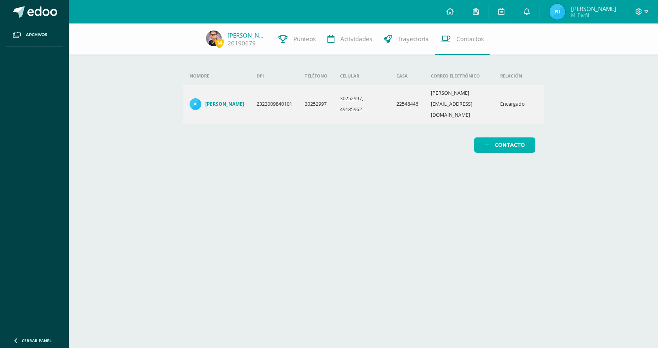
click at [517, 138] on span "Contacto" at bounding box center [510, 145] width 30 height 14
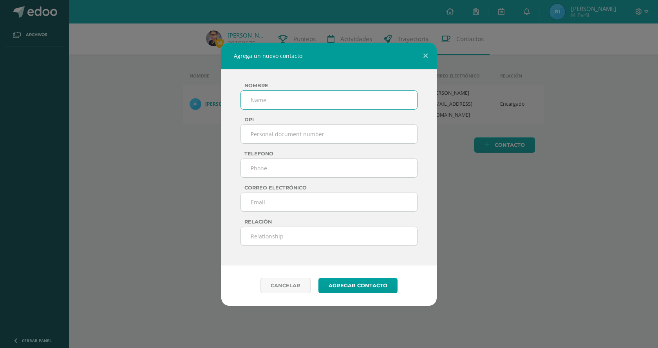
click at [309, 101] on input "text" at bounding box center [329, 99] width 177 height 19
type input "[PERSON_NAME]"
click at [319, 129] on input "text" at bounding box center [329, 134] width 177 height 19
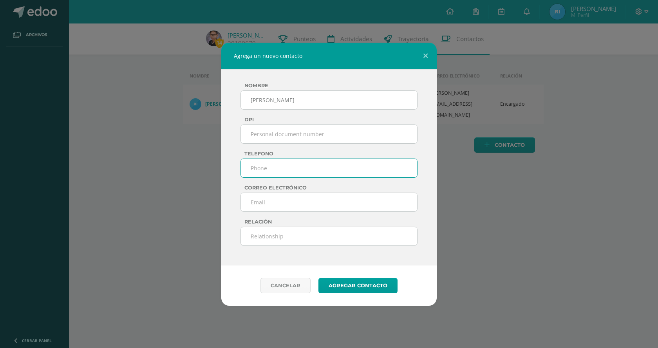
click at [311, 169] on input "text" at bounding box center [329, 168] width 177 height 19
type input "49185962"
click at [315, 201] on input "email" at bounding box center [329, 202] width 177 height 19
type input "[EMAIL_ADDRESS][DOMAIN_NAME]"
click at [304, 237] on input "text" at bounding box center [329, 236] width 177 height 19
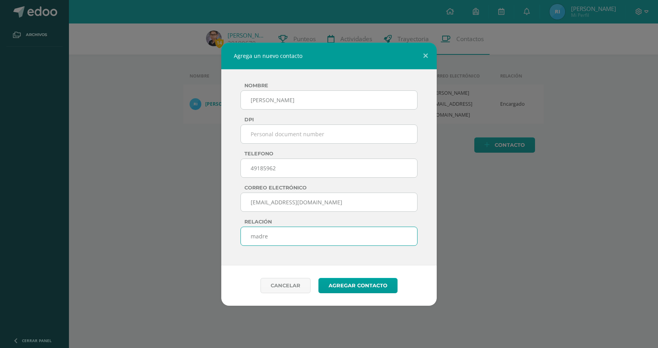
type input "madre"
click at [303, 148] on td "DPI" at bounding box center [329, 133] width 178 height 34
click at [359, 287] on button "Agregar contacto" at bounding box center [357, 285] width 79 height 15
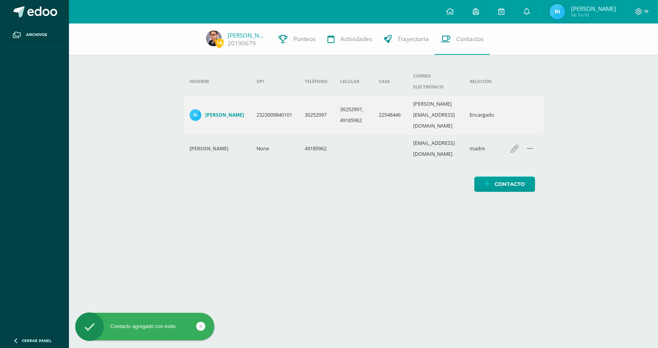
click at [376, 208] on html "Contacto agregado con éxito Archivos Cerrar panel Configuración Cerrar sesión […" at bounding box center [329, 104] width 658 height 208
click at [519, 145] on icon "button" at bounding box center [514, 149] width 9 height 9
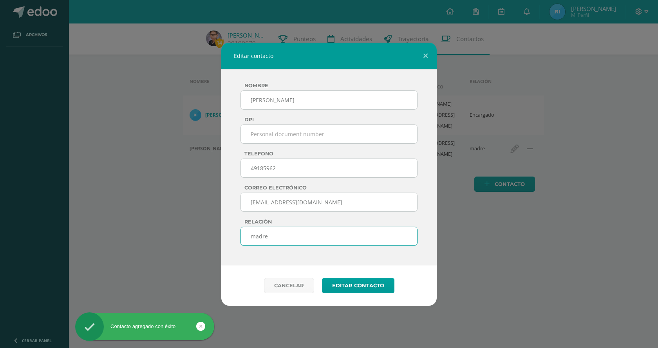
click at [289, 242] on input "madre" at bounding box center [329, 236] width 177 height 19
click at [289, 241] on input "madre" at bounding box center [329, 236] width 177 height 19
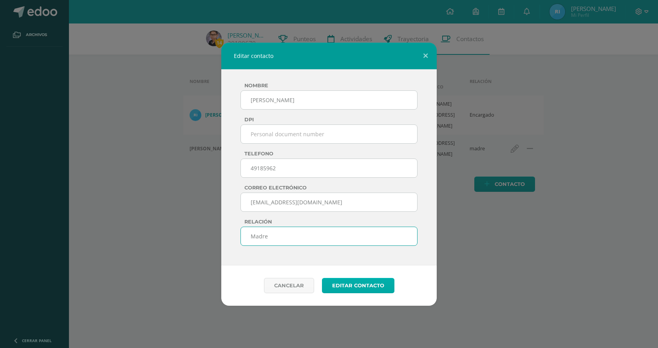
type input "Madre"
click at [367, 280] on button "editar contacto" at bounding box center [358, 285] width 72 height 15
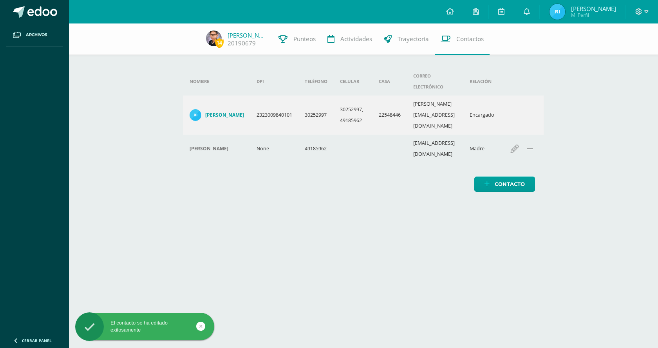
click at [324, 208] on html "El contacto se ha editado exitosamente Archivos Cerrar panel Configuración Cerr…" at bounding box center [329, 104] width 658 height 208
click at [200, 326] on icon at bounding box center [200, 326] width 3 height 9
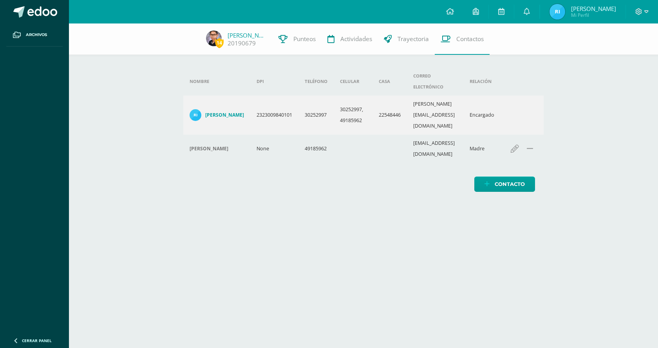
click at [371, 135] on td at bounding box center [353, 149] width 39 height 28
click at [366, 96] on td "30252997, 49185962" at bounding box center [353, 115] width 39 height 39
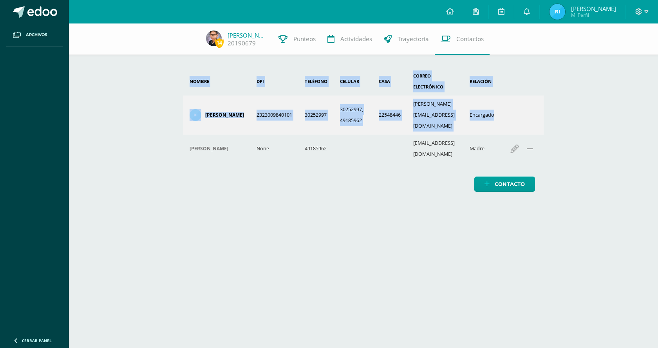
click at [544, 92] on div "14 Eddy Rivera 20190679 Punteos Actividades Trayectoria Contactos Agrega un nue…" at bounding box center [363, 116] width 589 height 184
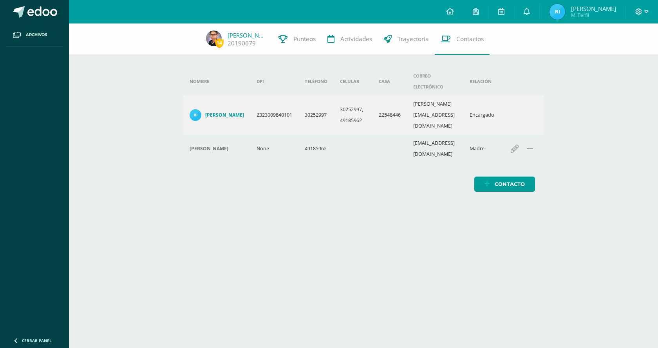
drag, startPoint x: 533, startPoint y: 94, endPoint x: 521, endPoint y: 96, distance: 11.5
click at [526, 96] on tr "Alfredo Jehovany Rivera Juarez 2323009840101 30252997 30252997, 49185962 225484…" at bounding box center [363, 115] width 361 height 39
click at [521, 96] on tr "Alfredo Jehovany Rivera Juarez 2323009840101 30252997 30252997, 49185962 225484…" at bounding box center [363, 115] width 361 height 39
click at [499, 96] on td "Encargado" at bounding box center [481, 115] width 37 height 39
drag, startPoint x: 566, startPoint y: 117, endPoint x: 567, endPoint y: 123, distance: 6.4
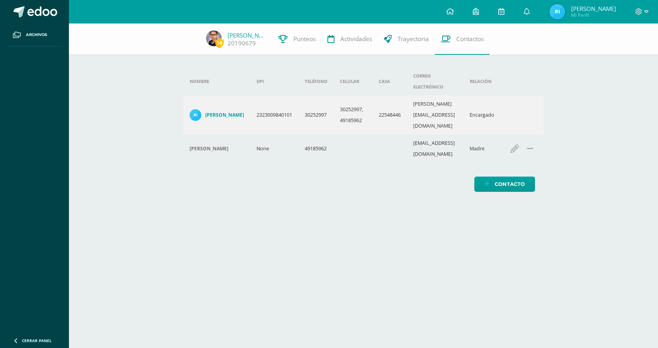
click at [567, 118] on div "14 Eddy Rivera 20190679 Punteos Actividades Trayectoria Contactos Agrega un nue…" at bounding box center [363, 116] width 589 height 184
click at [450, 10] on icon at bounding box center [450, 11] width 8 height 7
